Goal: Information Seeking & Learning: Learn about a topic

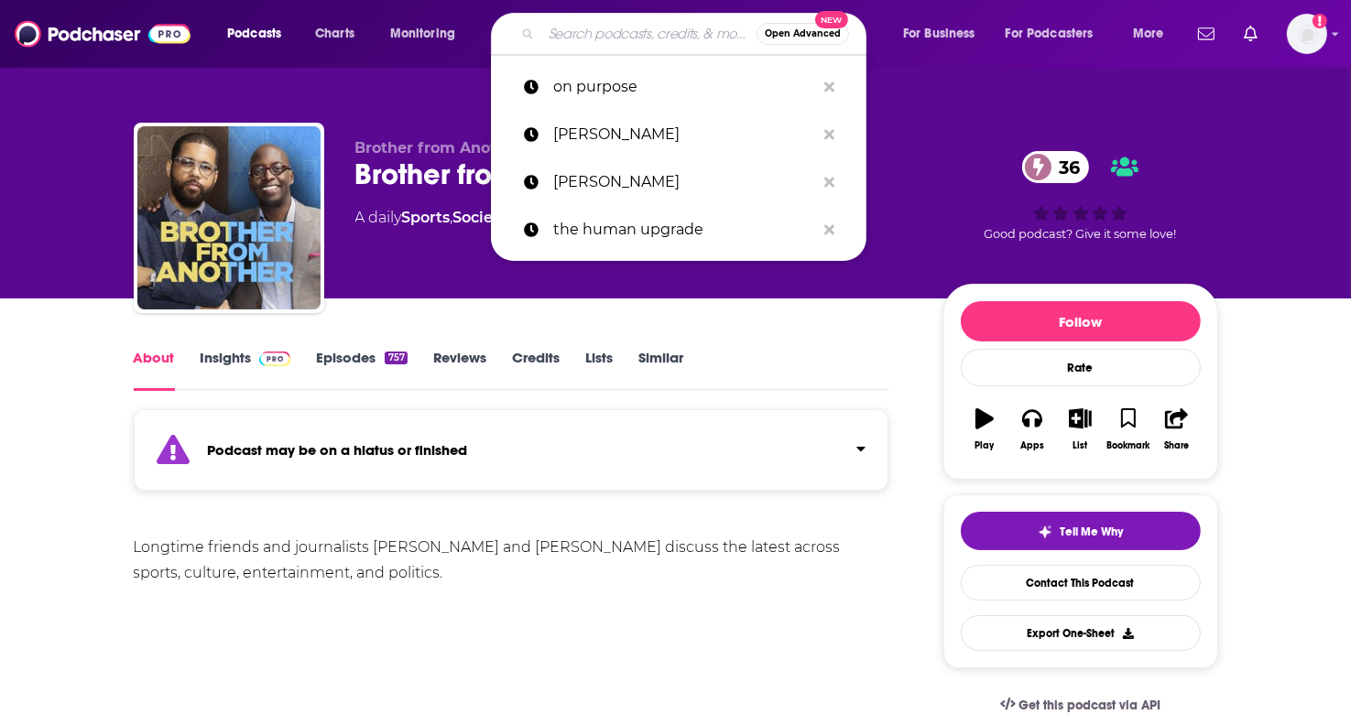
click at [560, 33] on input "Search podcasts, credits, & more..." at bounding box center [648, 33] width 215 height 29
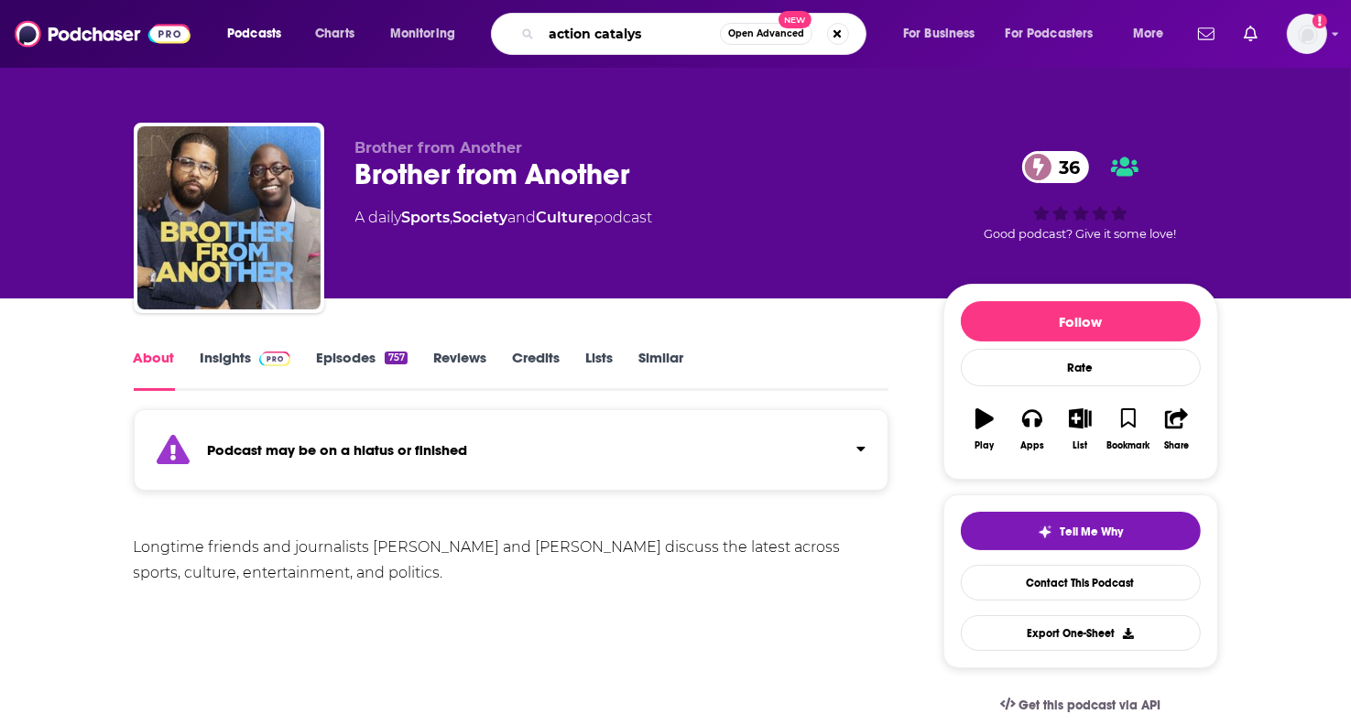
type input "action catalyst"
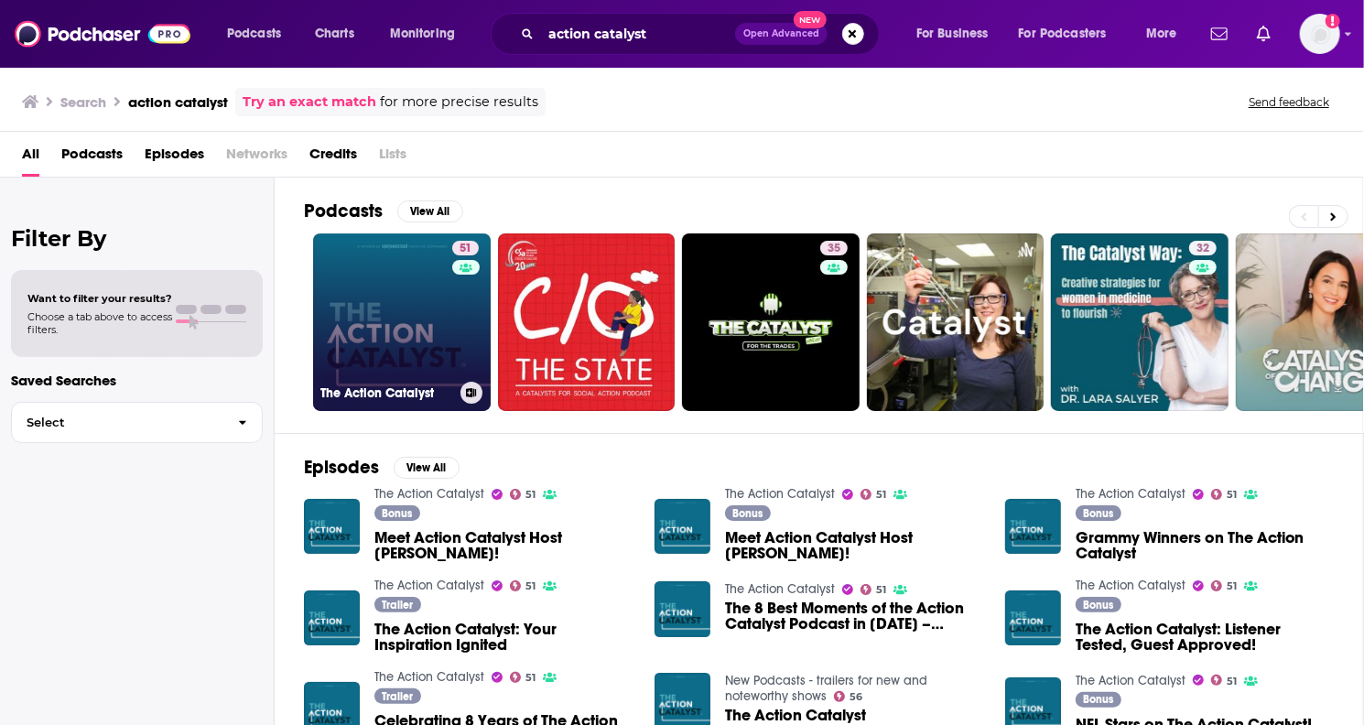
click at [429, 320] on link "51 The Action Catalyst" at bounding box center [402, 322] width 178 height 178
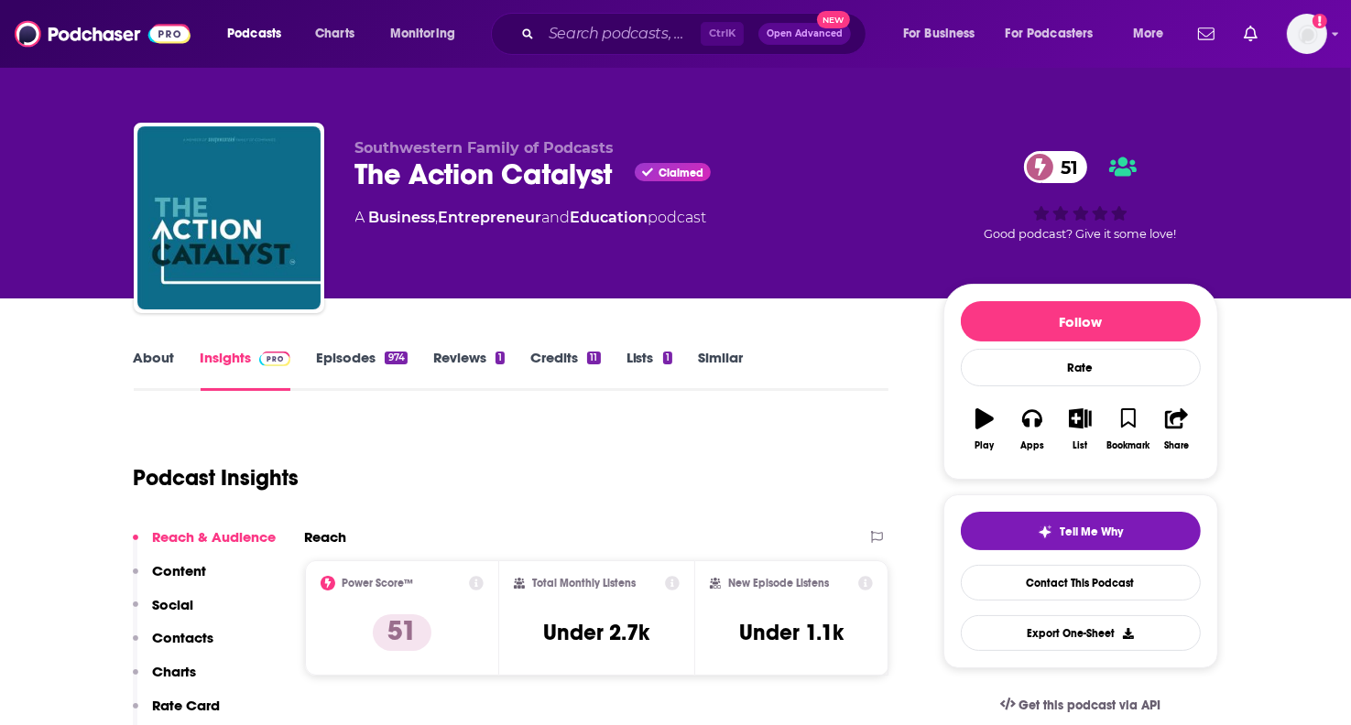
click at [157, 357] on link "About" at bounding box center [154, 370] width 41 height 42
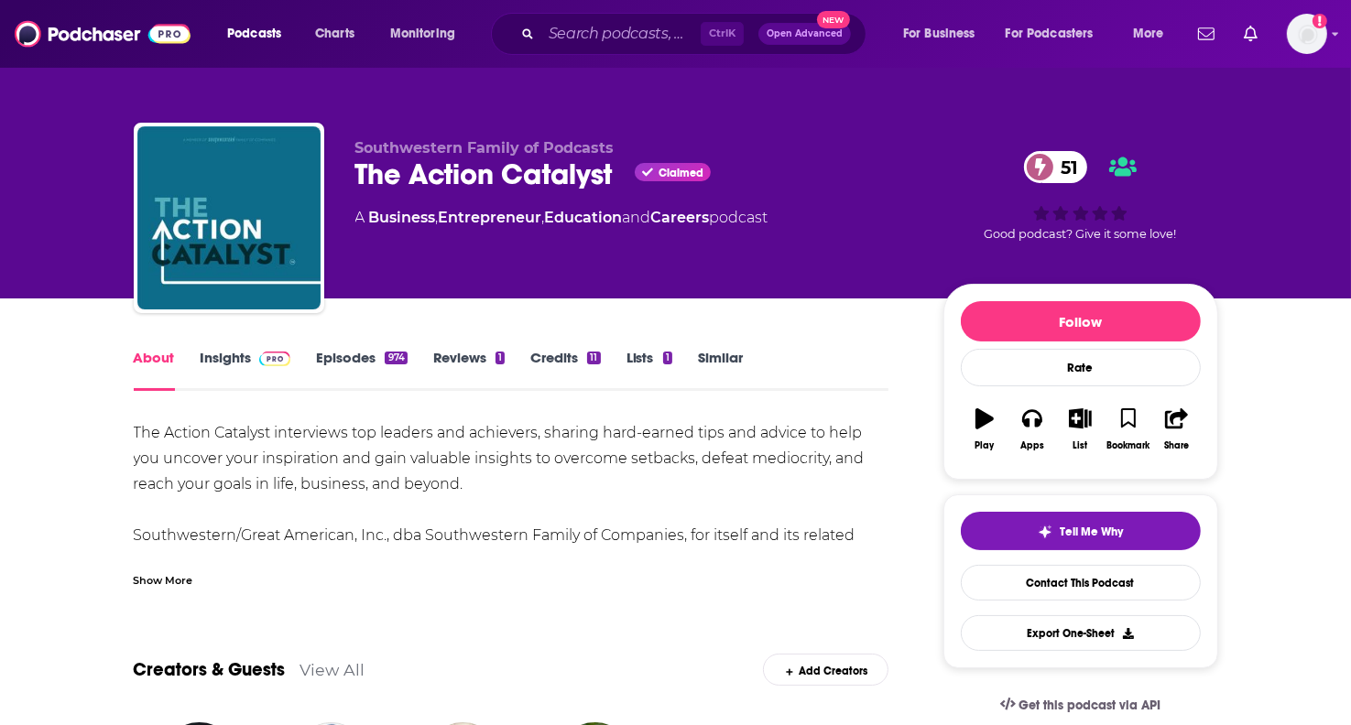
click at [230, 350] on link "Insights" at bounding box center [246, 370] width 91 height 42
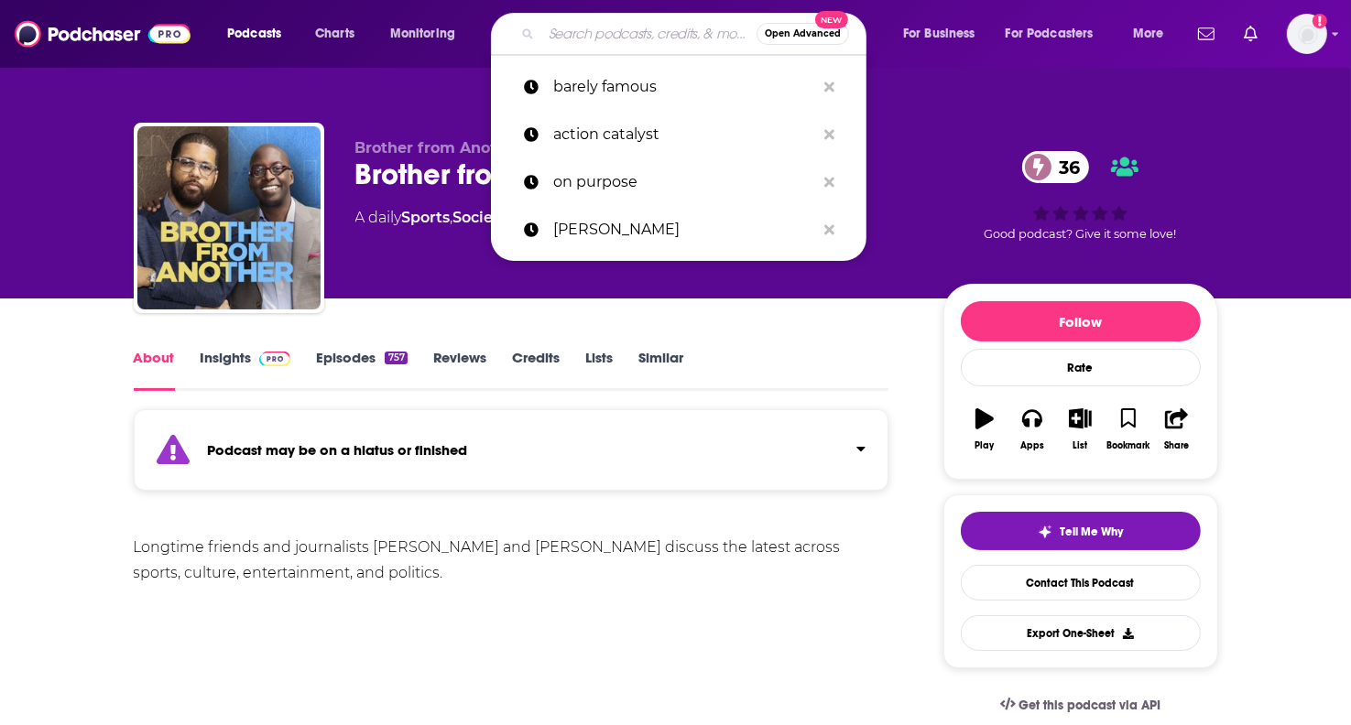
click at [612, 22] on input "Search podcasts, credits, & more..." at bounding box center [648, 33] width 215 height 29
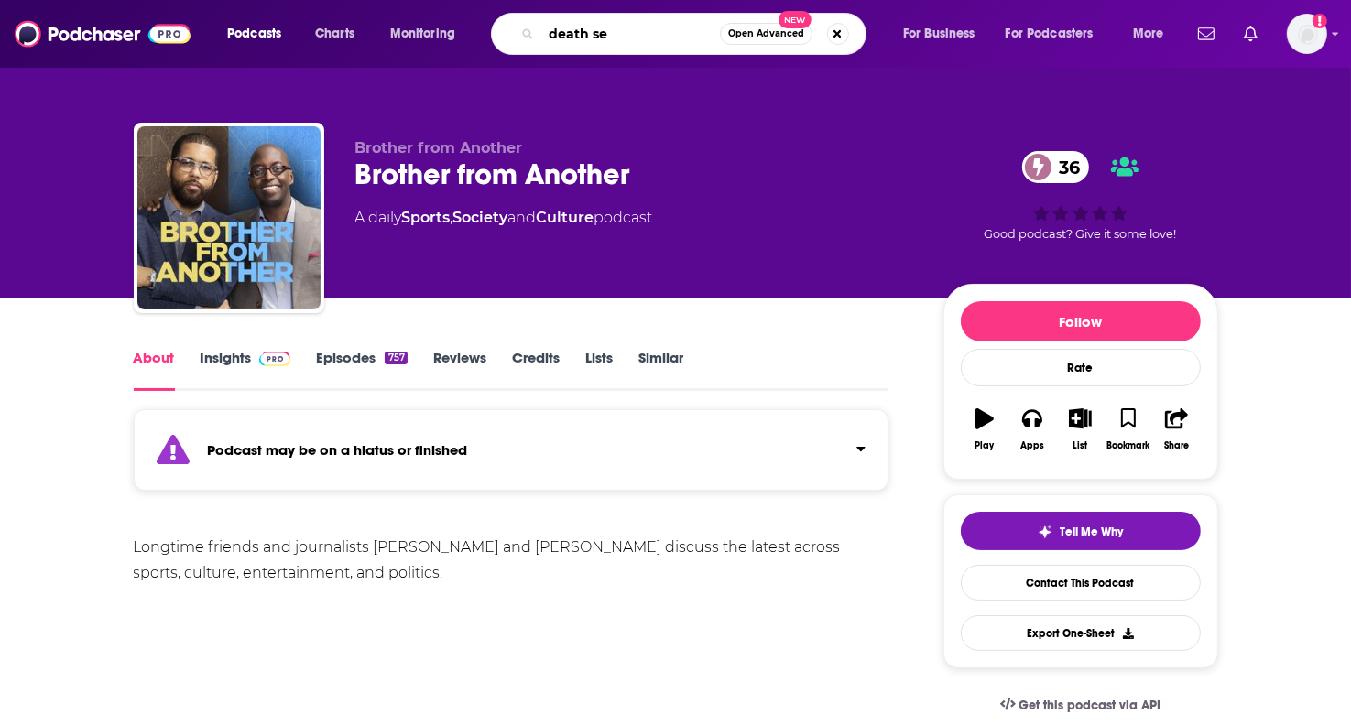
type input "death sex"
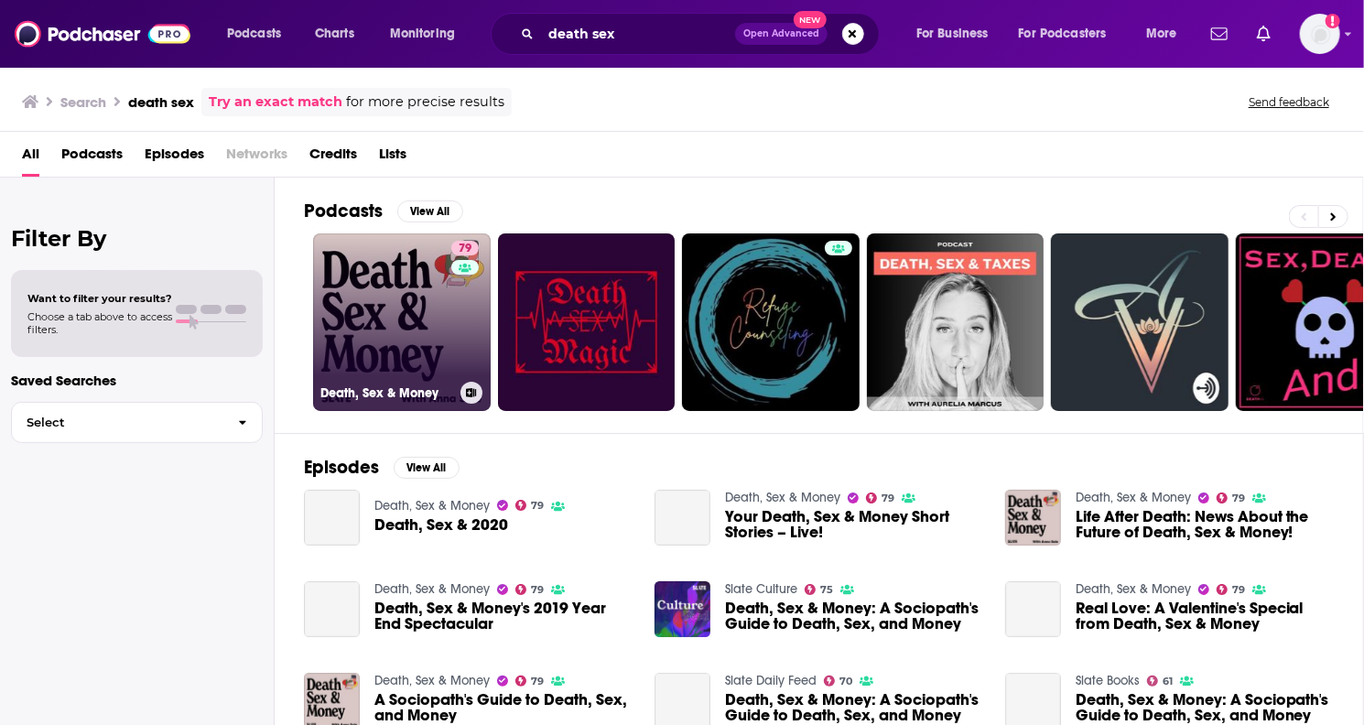
click at [422, 342] on link "79 Death, Sex & Money" at bounding box center [402, 322] width 178 height 178
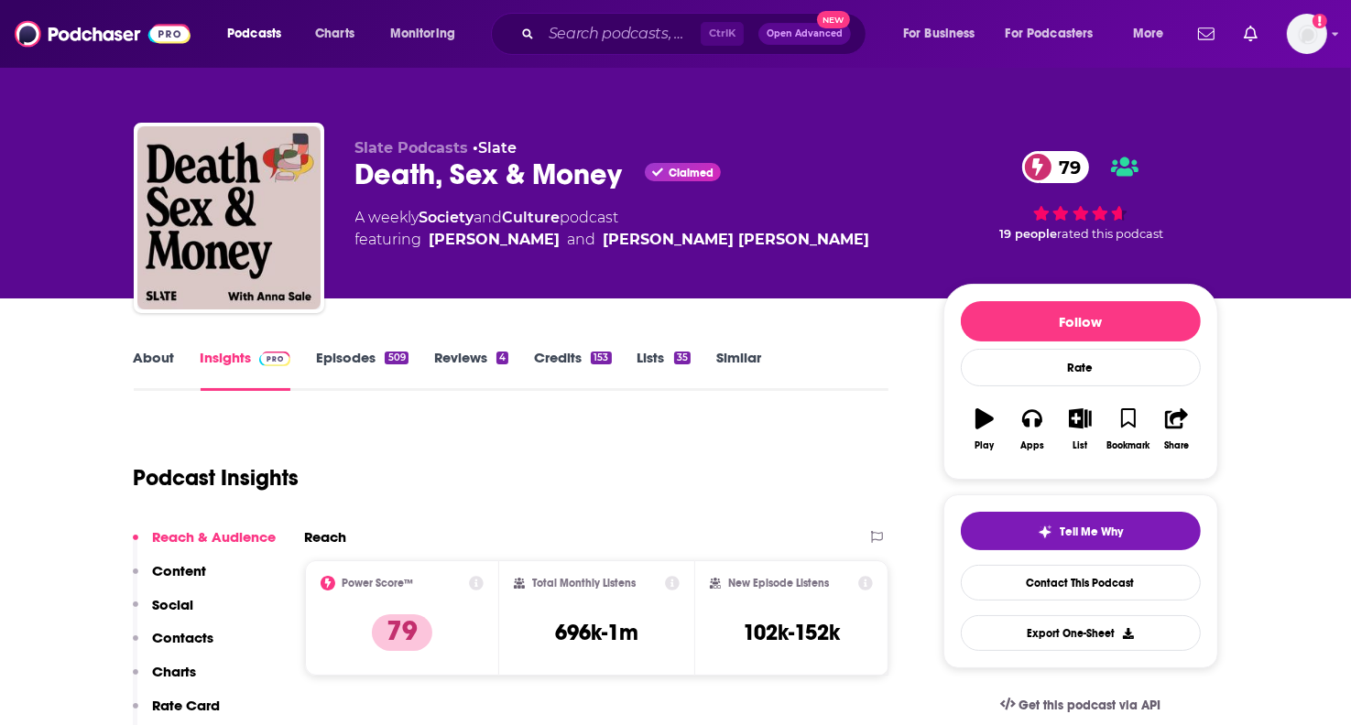
click at [746, 351] on link "Similar" at bounding box center [738, 370] width 45 height 42
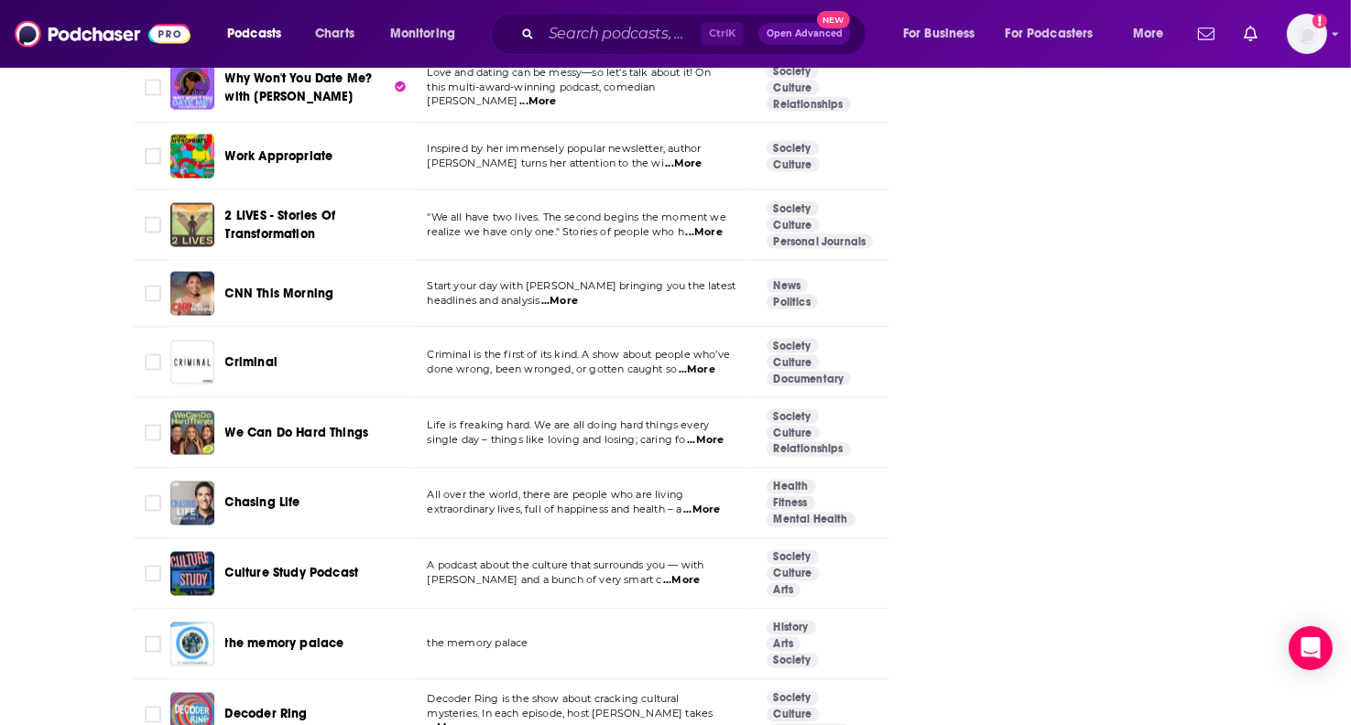
scroll to position [3754, 0]
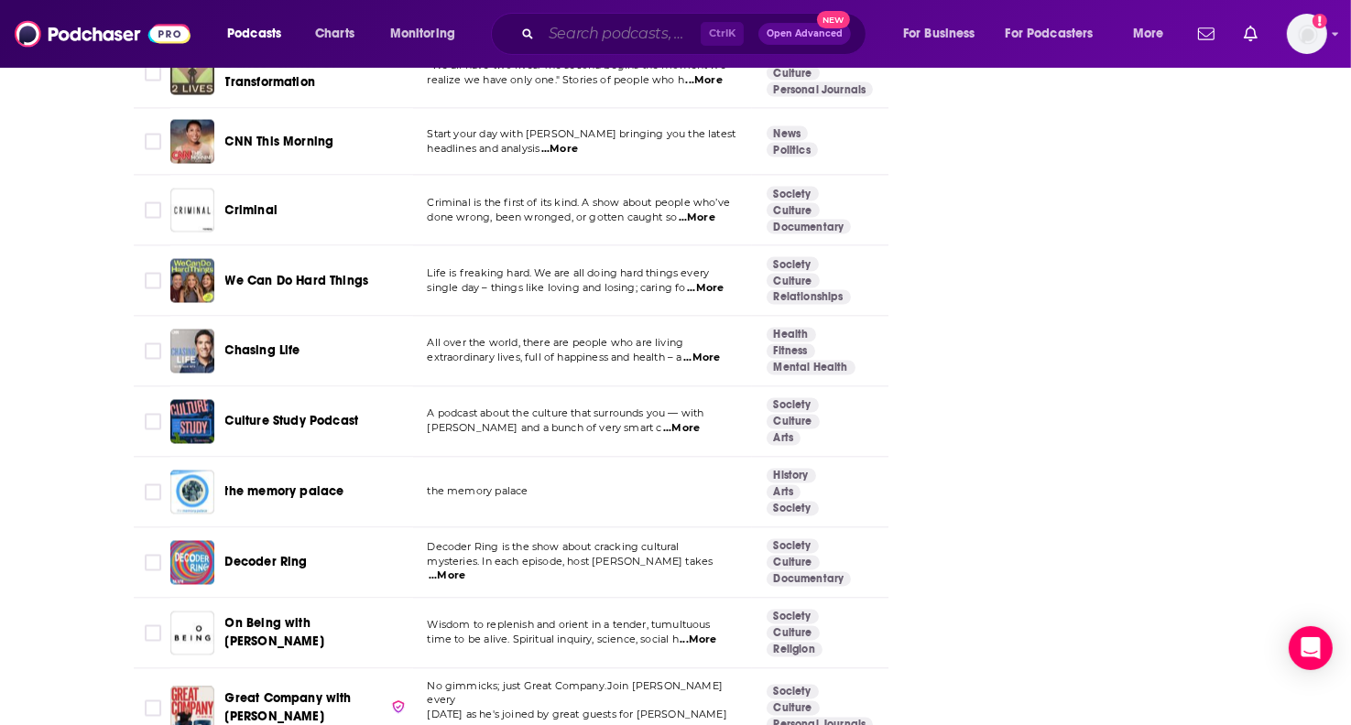
click at [623, 39] on input "Search podcasts, credits, & more..." at bounding box center [620, 33] width 159 height 29
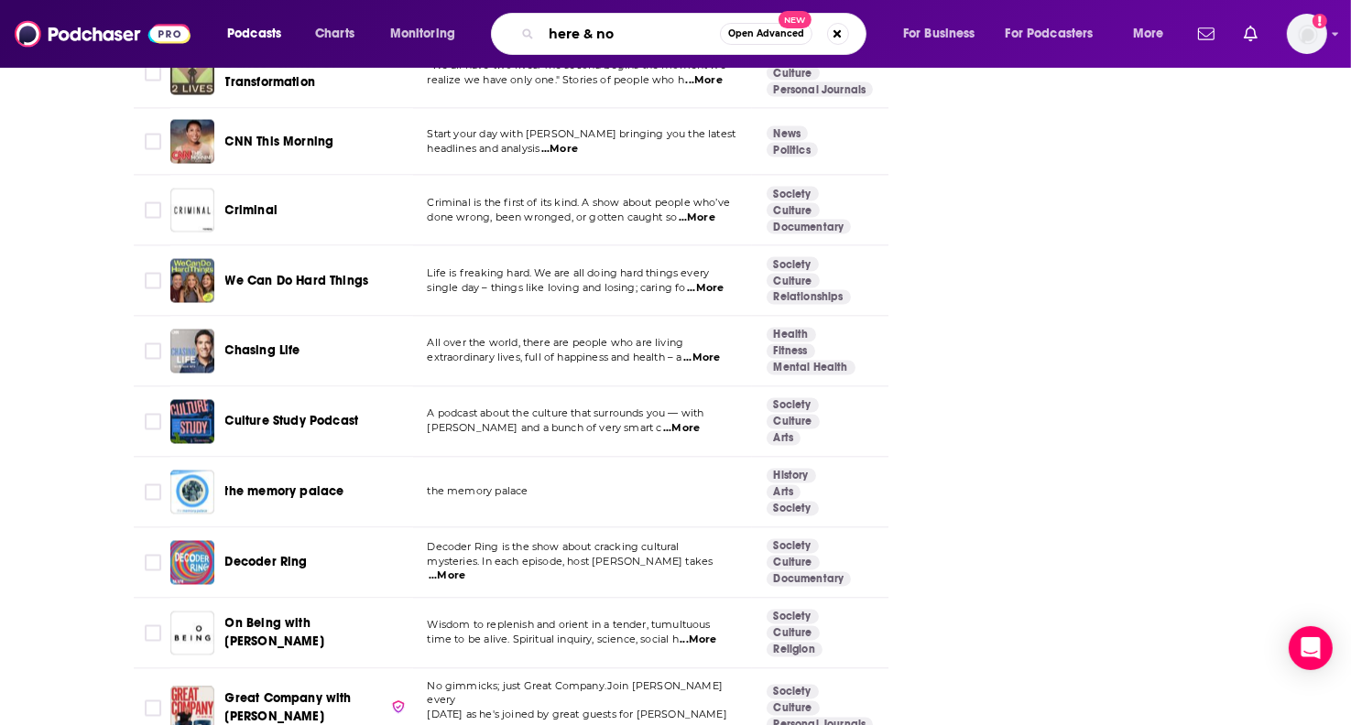
type input "here & now"
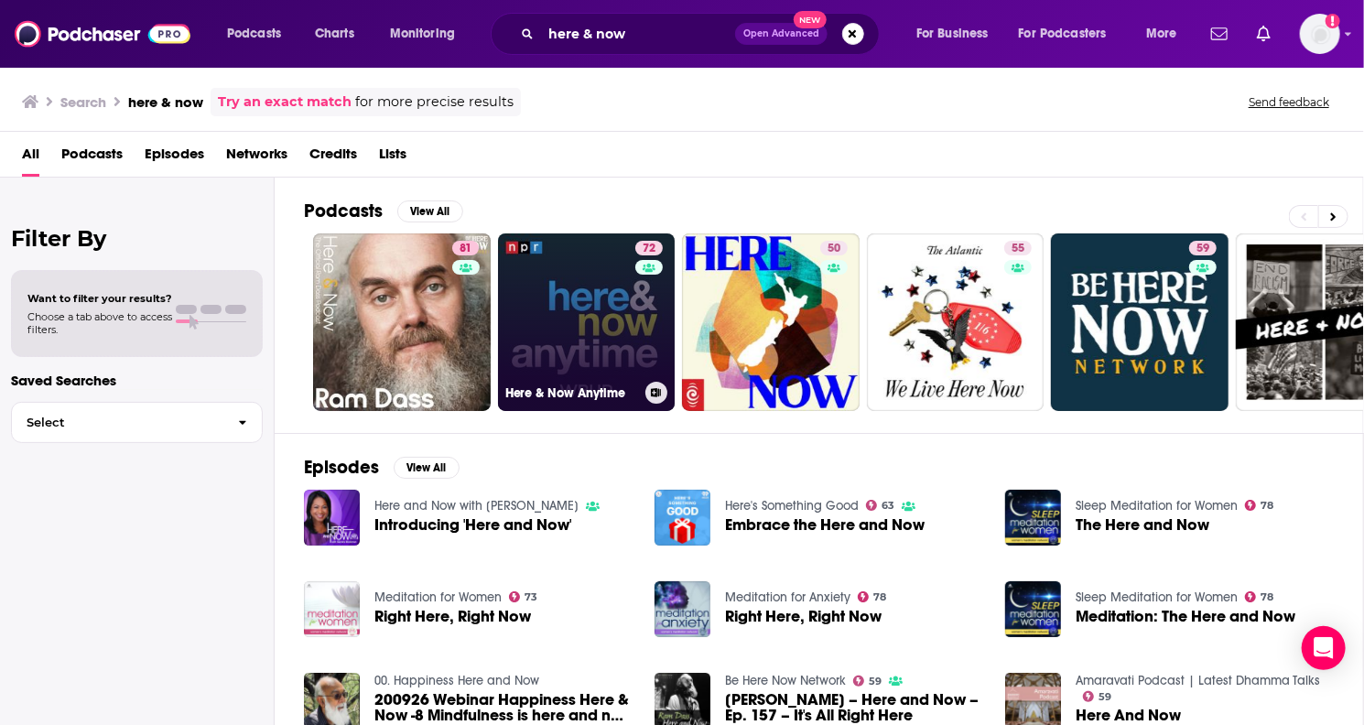
click at [566, 339] on link "72 Here & Now Anytime" at bounding box center [587, 322] width 178 height 178
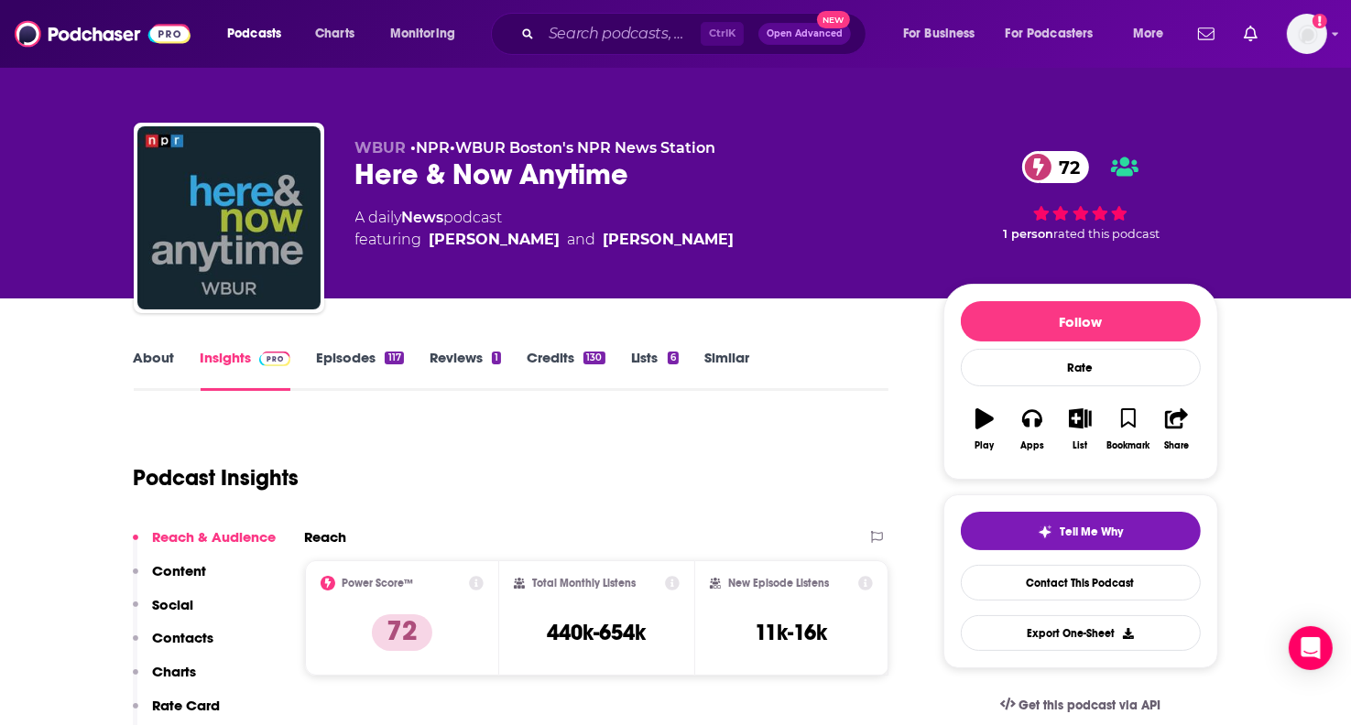
click at [146, 366] on link "About" at bounding box center [154, 370] width 41 height 42
click at [582, 48] on div "Ctrl K Open Advanced New" at bounding box center [678, 34] width 375 height 42
click at [602, 27] on input "Search podcasts, credits, & more..." at bounding box center [620, 33] width 159 height 29
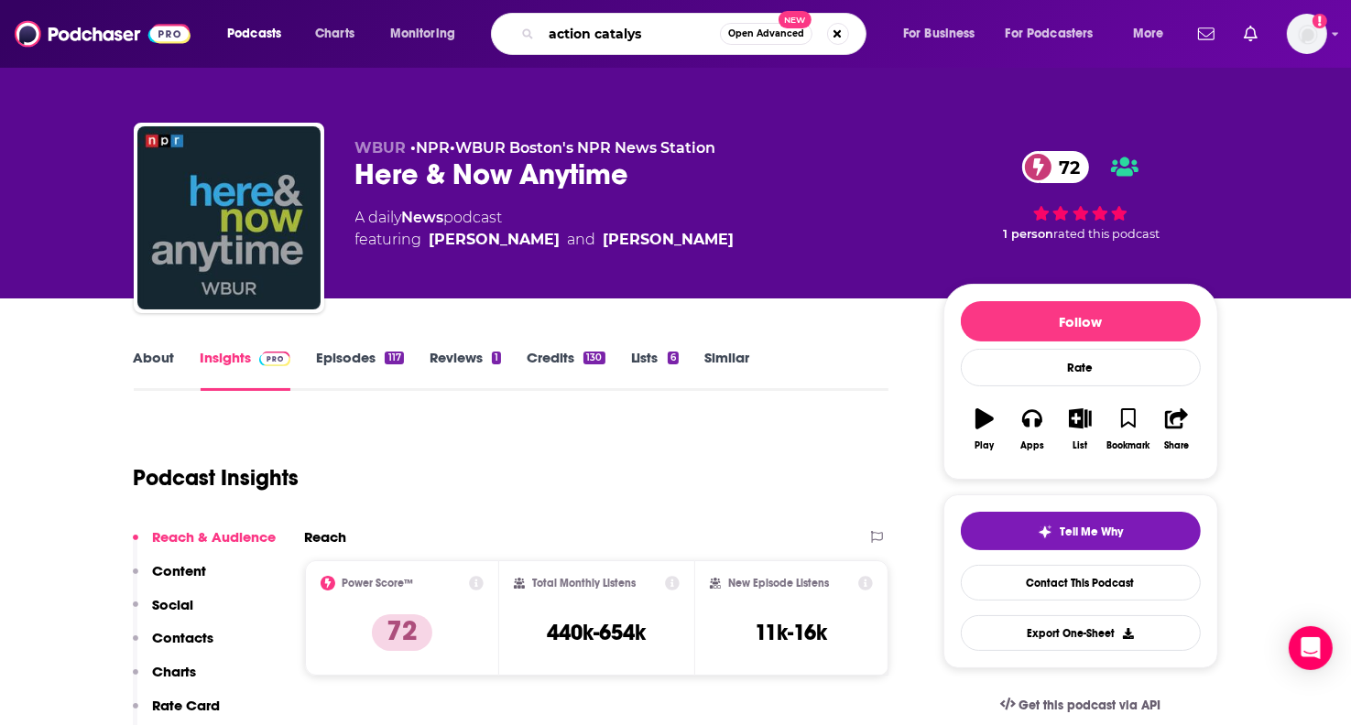
type input "action catalyst"
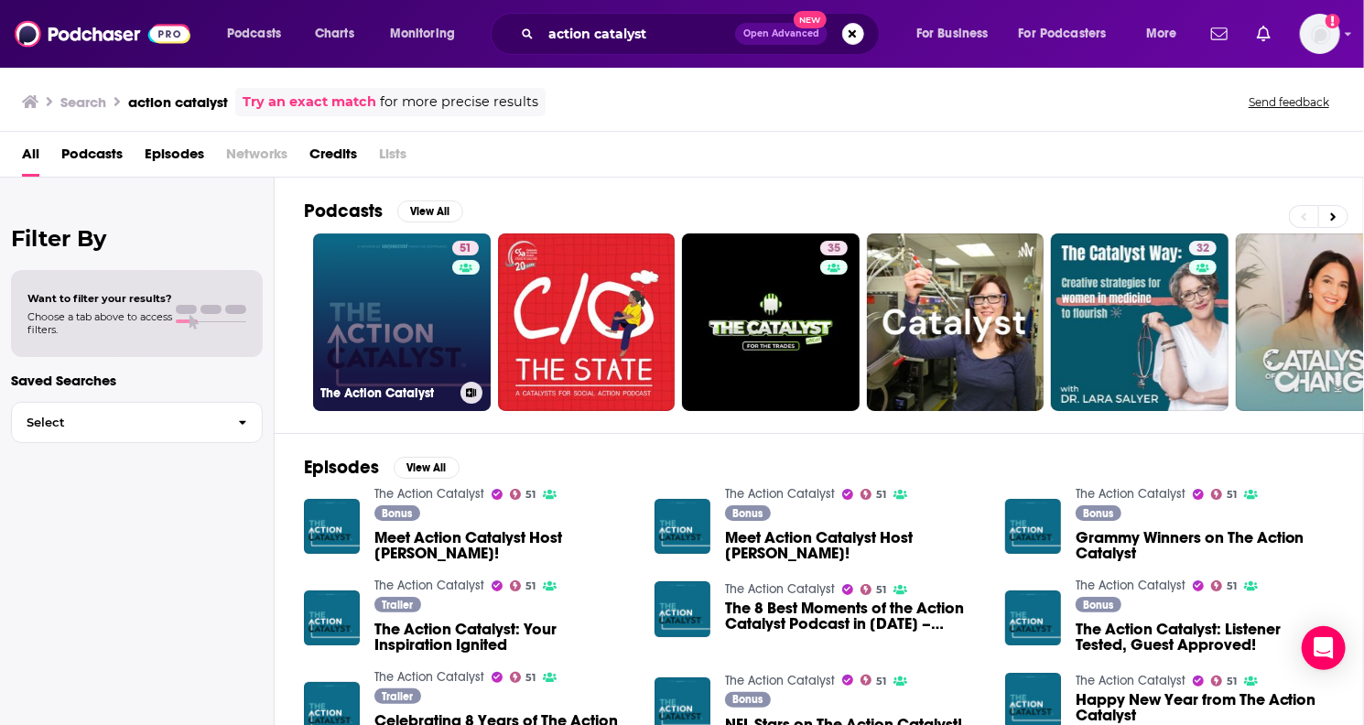
click at [399, 354] on link "51 The Action Catalyst" at bounding box center [402, 322] width 178 height 178
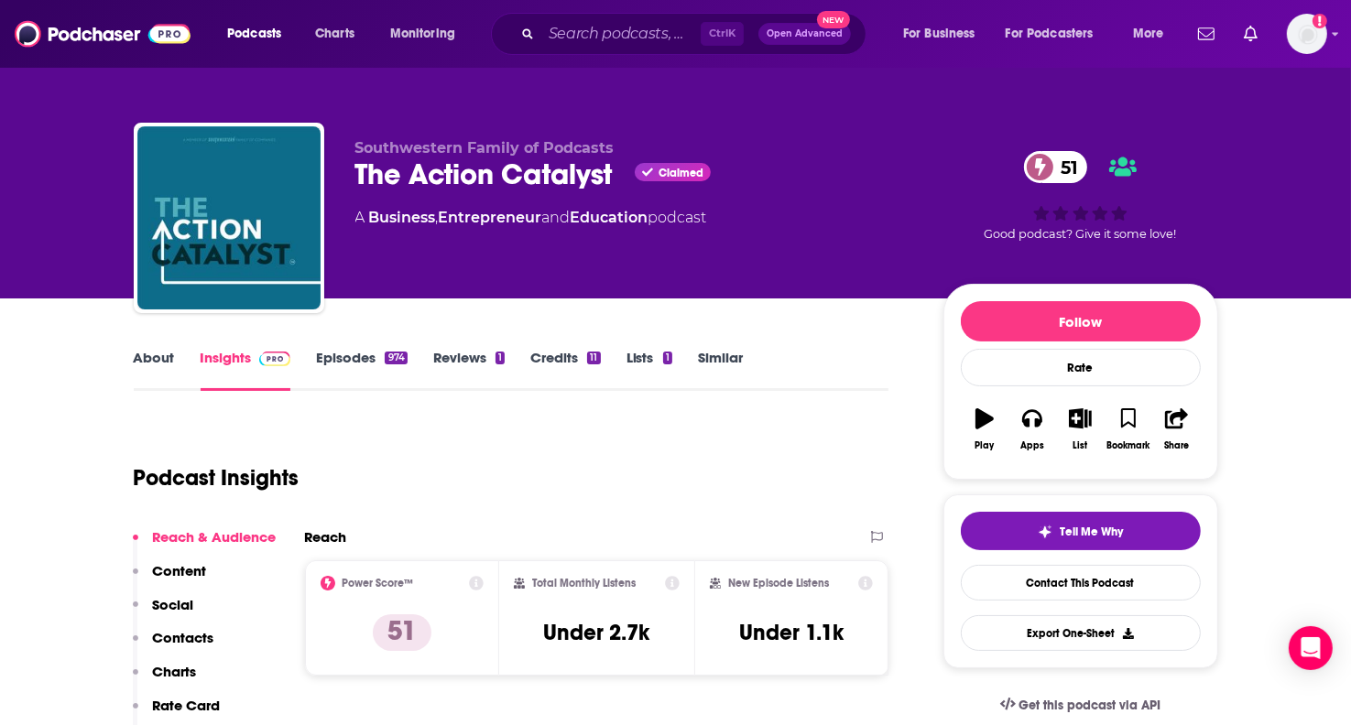
click at [165, 387] on link "About" at bounding box center [154, 370] width 41 height 42
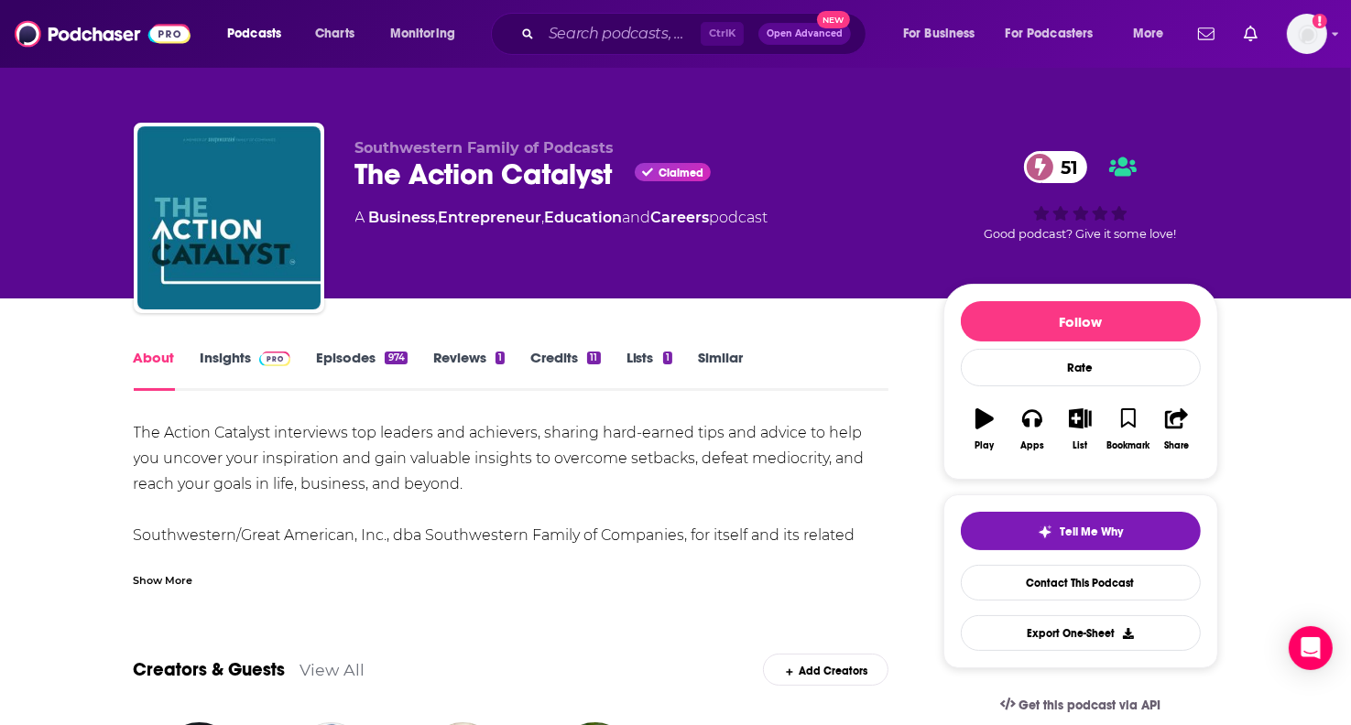
click at [146, 582] on div "Show More" at bounding box center [164, 578] width 60 height 17
